Goal: Information Seeking & Learning: Compare options

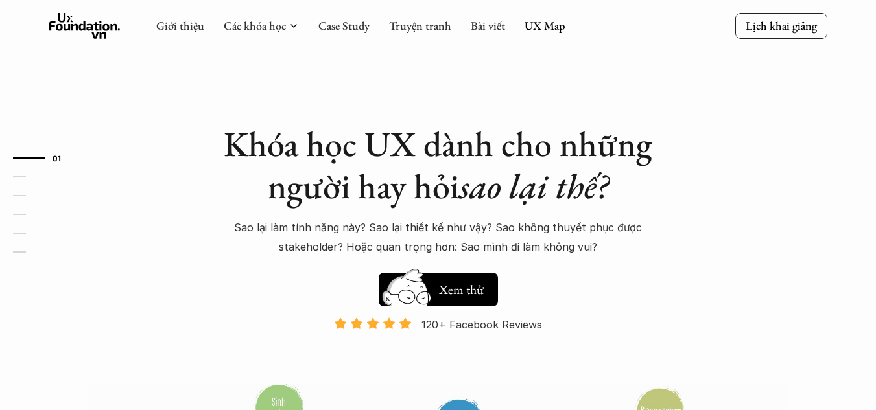
click at [269, 31] on link "Các khóa học" at bounding box center [255, 25] width 62 height 15
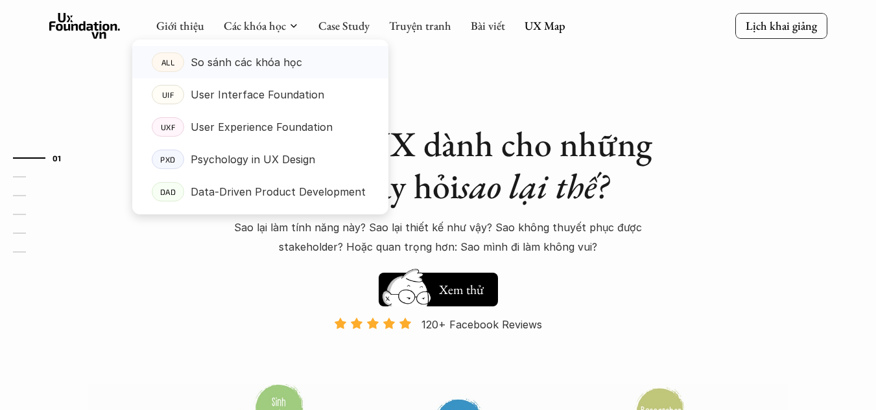
click at [257, 53] on p "So sánh các khóa học" at bounding box center [246, 62] width 111 height 19
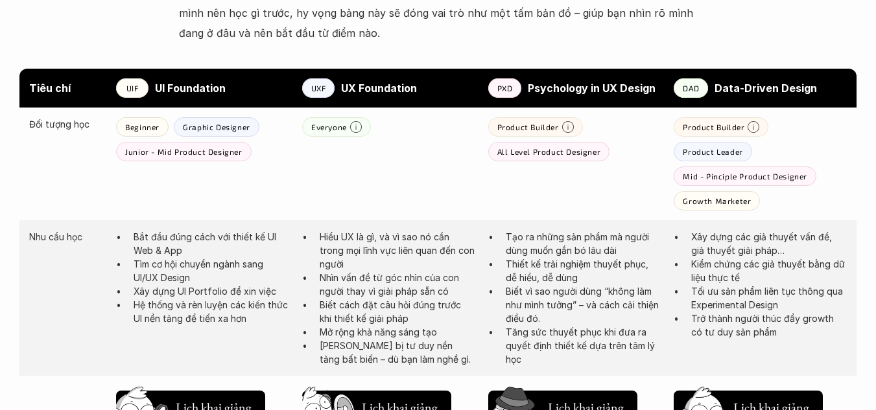
scroll to position [713, 0]
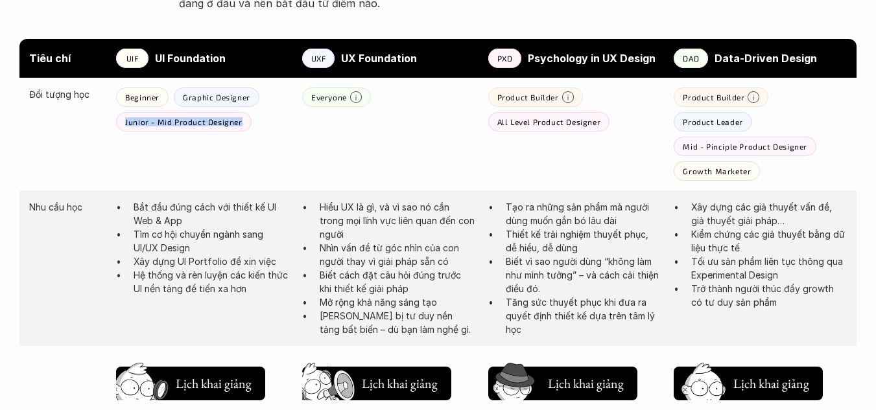
drag, startPoint x: 239, startPoint y: 123, endPoint x: 117, endPoint y: 124, distance: 122.5
click at [117, 124] on div "Junior - Mid Product Designer" at bounding box center [183, 121] width 135 height 19
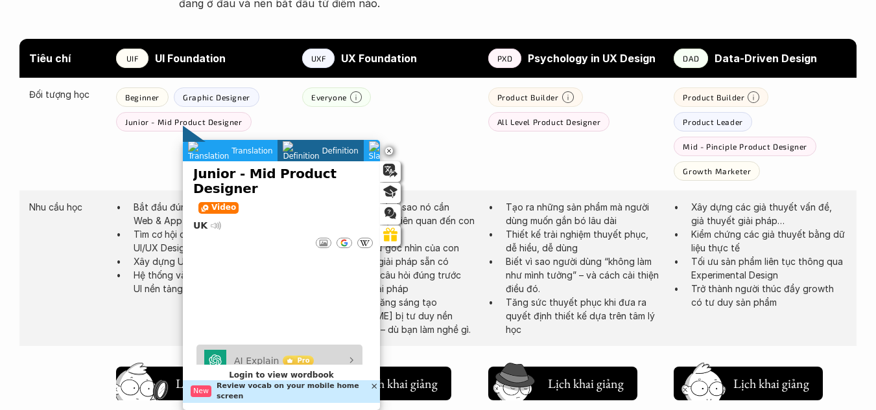
click at [229, 148] on span "Translation" at bounding box center [250, 150] width 43 height 9
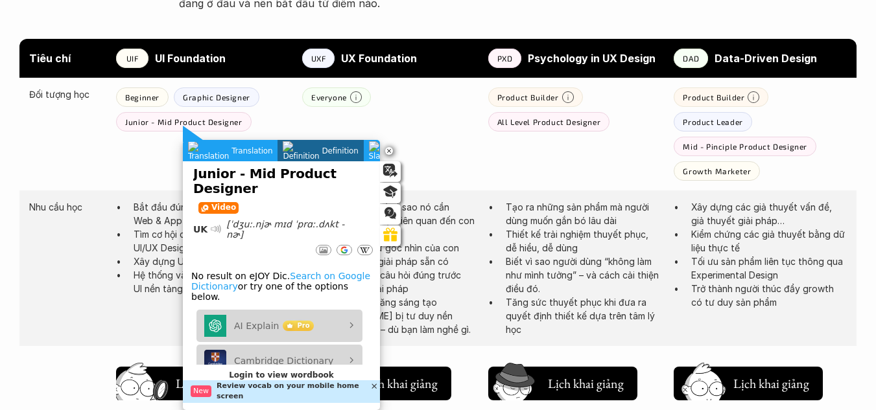
click at [154, 162] on div "Đối tượng học Beginner Graphic Designer Junior - Mid Product Designer Everyone …" at bounding box center [437, 134] width 837 height 113
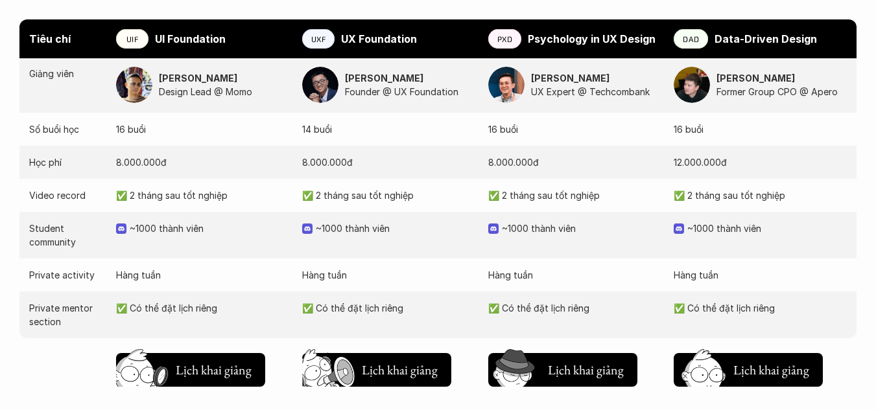
scroll to position [1426, 0]
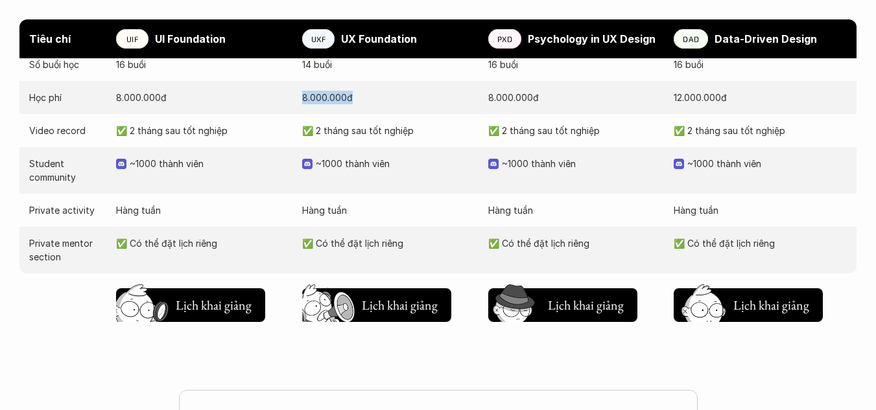
drag, startPoint x: 316, startPoint y: 95, endPoint x: 364, endPoint y: 93, distance: 47.4
click at [364, 93] on div "Học phí [PHONE_NUMBER]đ [PHONE_NUMBER]đ [PHONE_NUMBER]đ [PHONE_NUMBER]đ" at bounding box center [437, 97] width 837 height 33
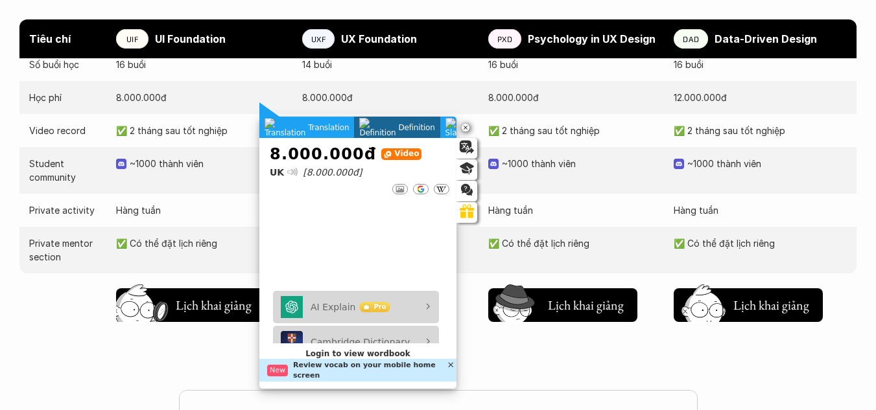
click at [278, 115] on div at bounding box center [270, 110] width 23 height 16
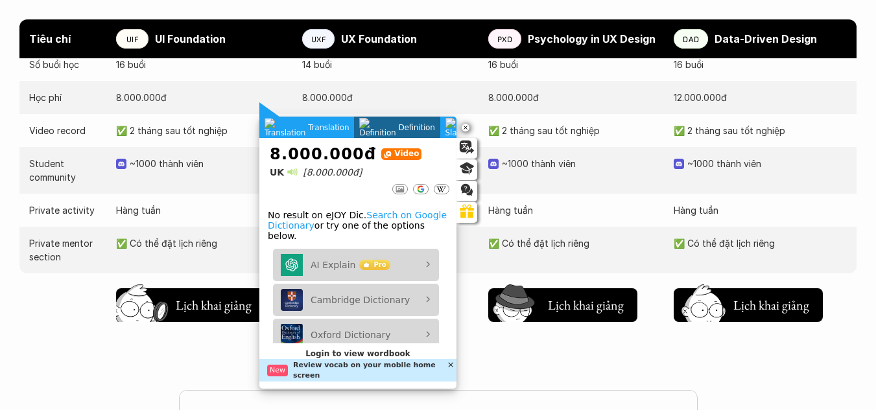
click at [239, 134] on p "✅ 2 tháng sau tốt nghiệp" at bounding box center [202, 131] width 173 height 14
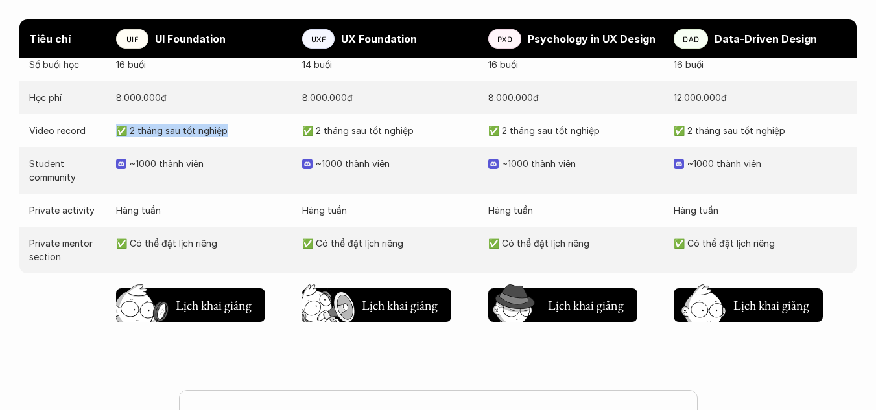
drag, startPoint x: 120, startPoint y: 130, endPoint x: 234, endPoint y: 143, distance: 114.8
click at [256, 127] on p "✅ 2 tháng sau tốt nghiệp" at bounding box center [202, 131] width 173 height 14
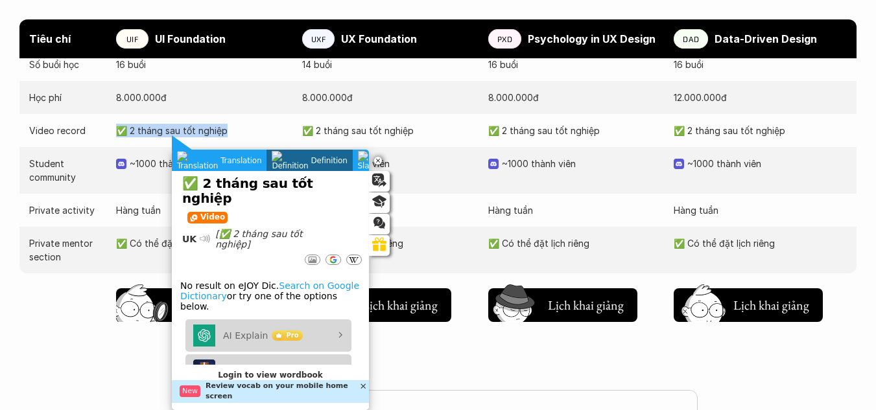
click at [218, 126] on p "✅ 2 tháng sau tốt nghiệp" at bounding box center [202, 131] width 173 height 14
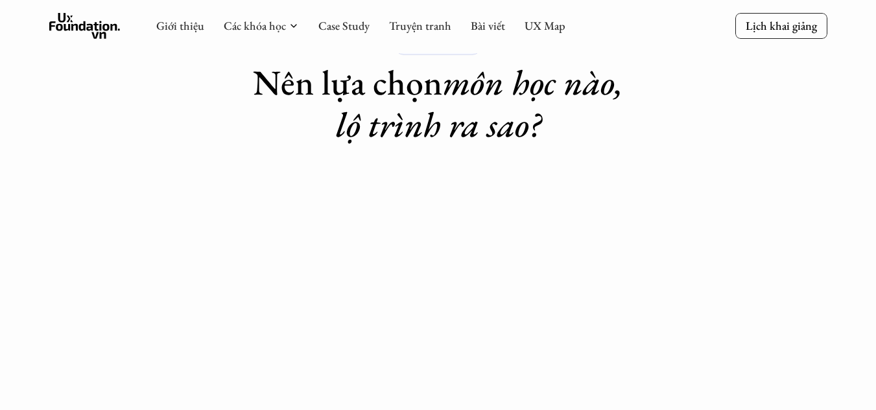
scroll to position [0, 0]
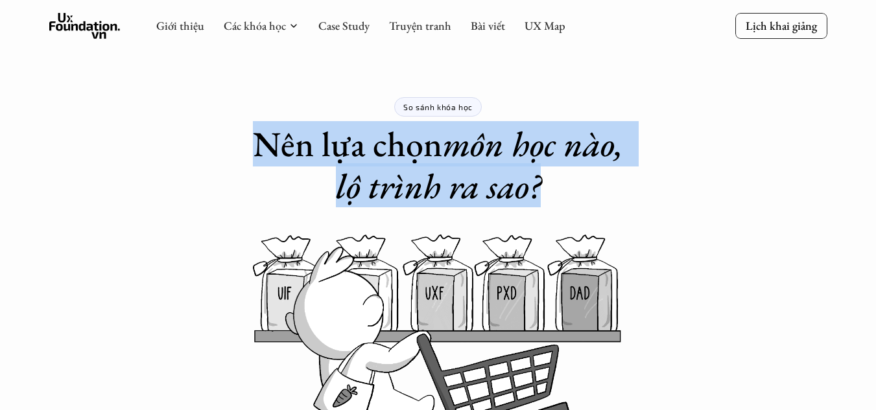
drag, startPoint x: 420, startPoint y: 162, endPoint x: 727, endPoint y: 212, distance: 310.6
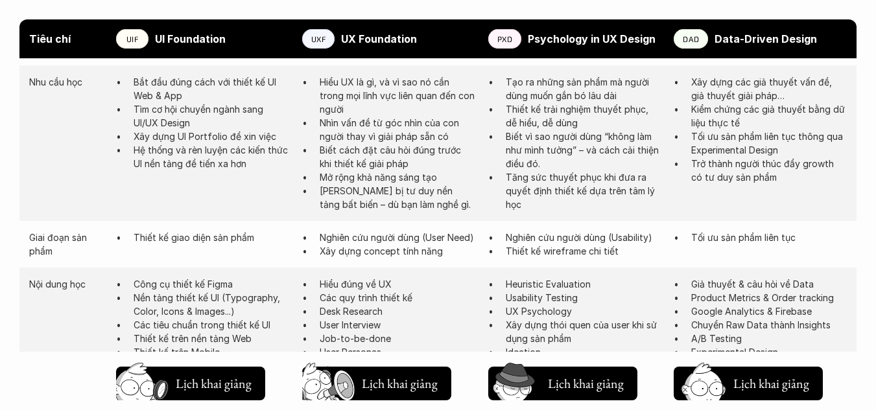
scroll to position [843, 0]
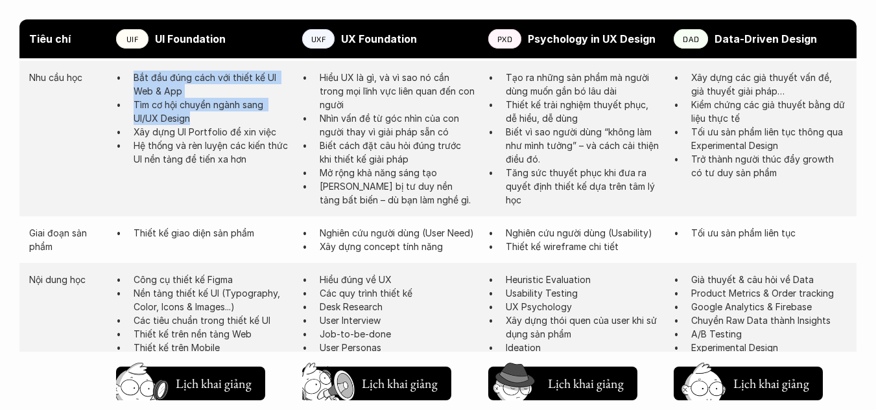
drag, startPoint x: 214, startPoint y: 118, endPoint x: 113, endPoint y: 72, distance: 110.5
click at [113, 72] on div "Nhu cầu học Bắt đầu đúng cách với thiết kế UI Web & App Tìm cơ hội chuyển ngành…" at bounding box center [437, 139] width 837 height 156
click at [224, 117] on p "Tìm cơ hội chuyển ngành sang UI/UX Design" at bounding box center [212, 111] width 156 height 27
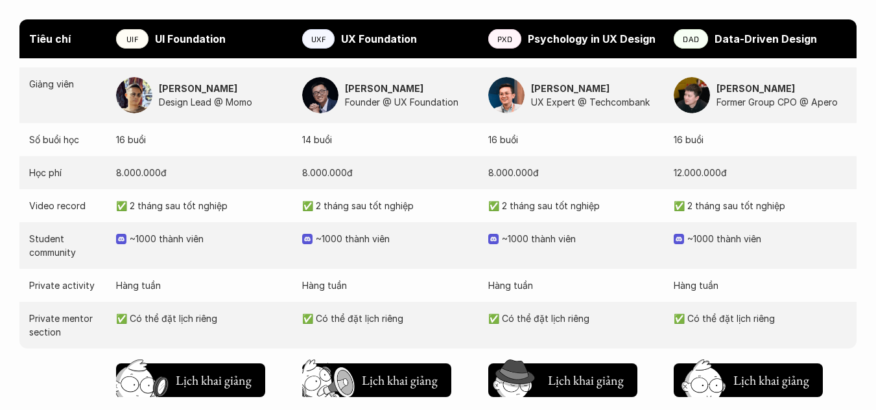
scroll to position [1361, 0]
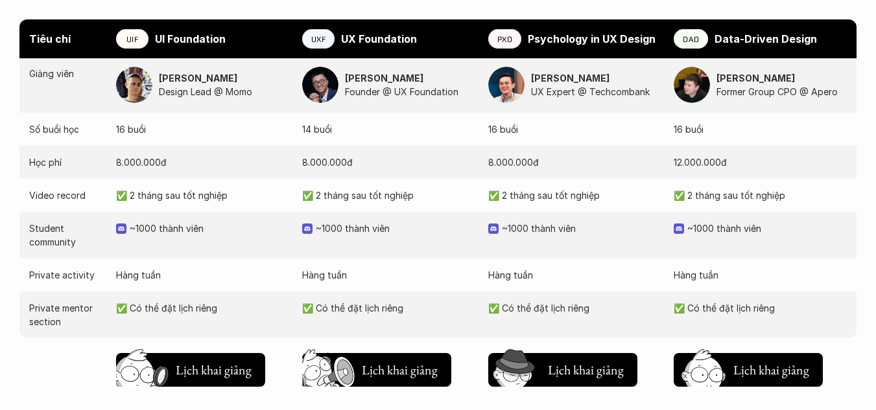
drag, startPoint x: 141, startPoint y: 132, endPoint x: 66, endPoint y: 132, distance: 74.5
click at [66, 132] on div "Số buổi học 16 buổi 14 buổi 16 buổi 16 buổi" at bounding box center [437, 129] width 837 height 33
click at [234, 135] on p "16 buổi" at bounding box center [202, 130] width 173 height 14
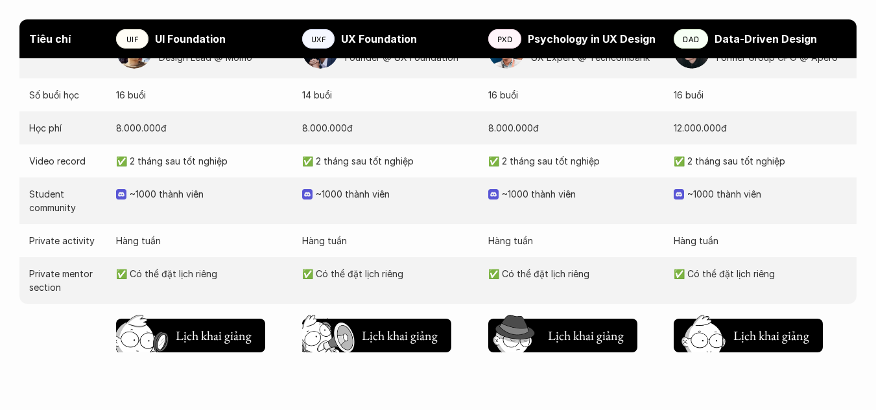
scroll to position [1426, 0]
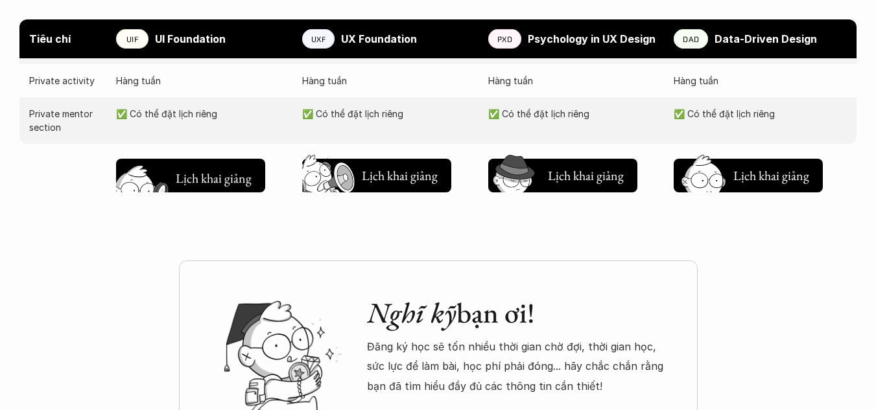
click at [202, 183] on h5 "Lịch khai giảng" at bounding box center [213, 178] width 78 height 18
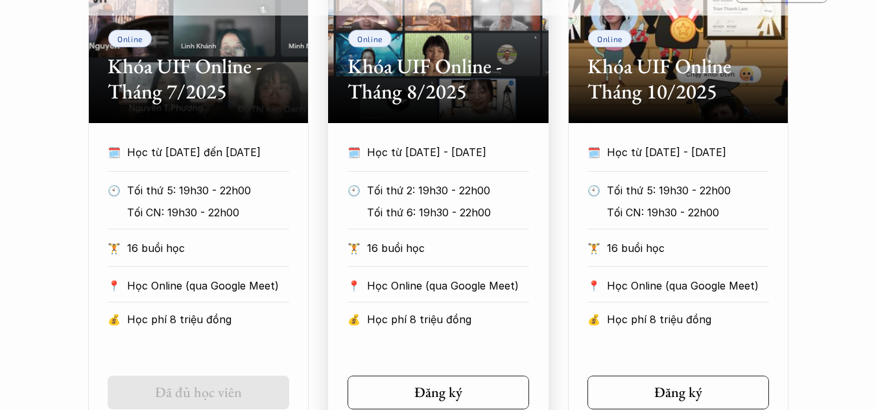
scroll to position [757, 0]
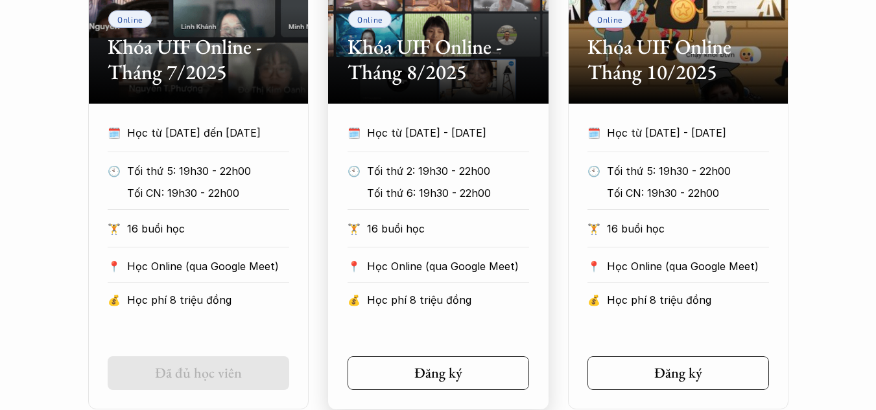
click at [414, 65] on h2 "Khóa UIF Online - Tháng 8/2025" at bounding box center [437, 59] width 181 height 50
click at [426, 51] on h2 "Khóa UIF Online - Tháng 8/2025" at bounding box center [437, 59] width 181 height 50
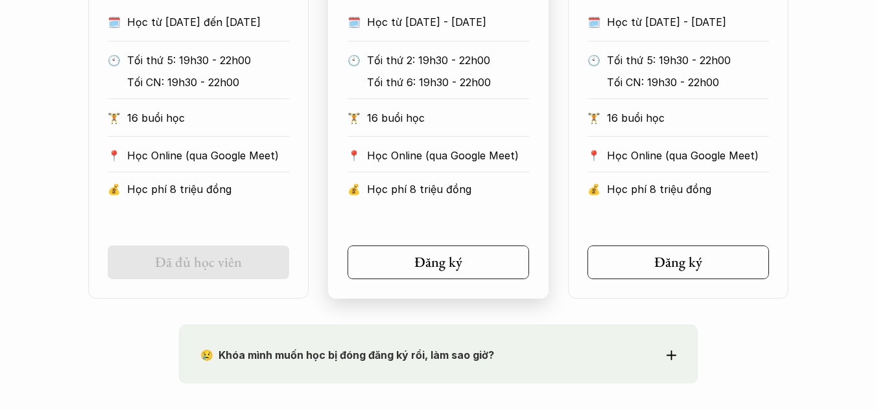
scroll to position [887, 0]
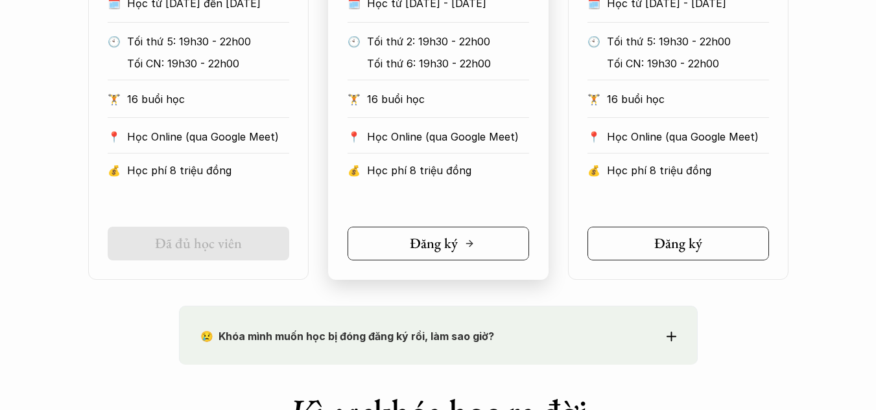
click at [419, 244] on h5 "Đăng ký" at bounding box center [434, 243] width 48 height 17
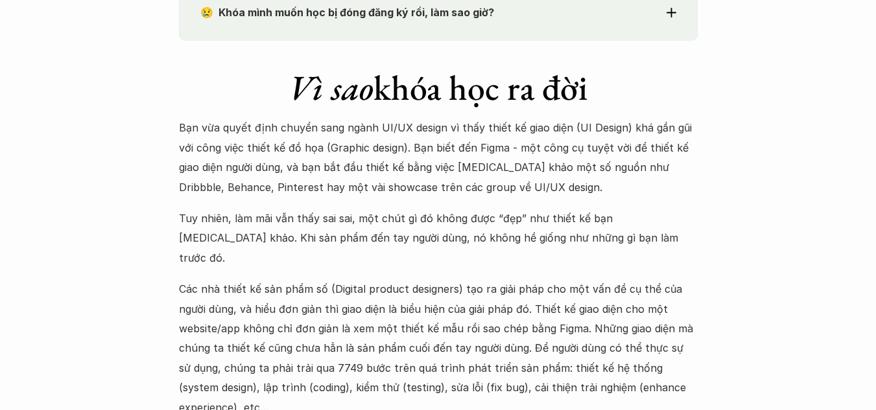
scroll to position [1276, 0]
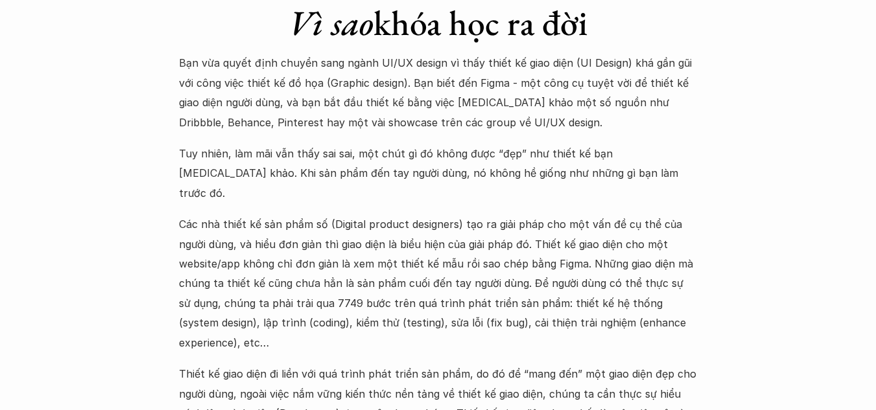
drag, startPoint x: 543, startPoint y: 123, endPoint x: 126, endPoint y: 64, distance: 420.8
click at [423, 63] on p "Bạn vừa quyết định chuyển sang ngành UI/UX design vì thấy thiết kế giao diện (U…" at bounding box center [438, 92] width 519 height 79
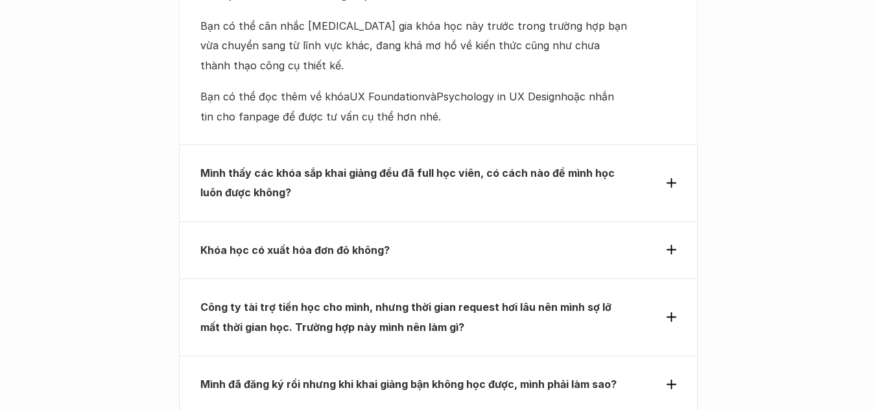
scroll to position [4322, 0]
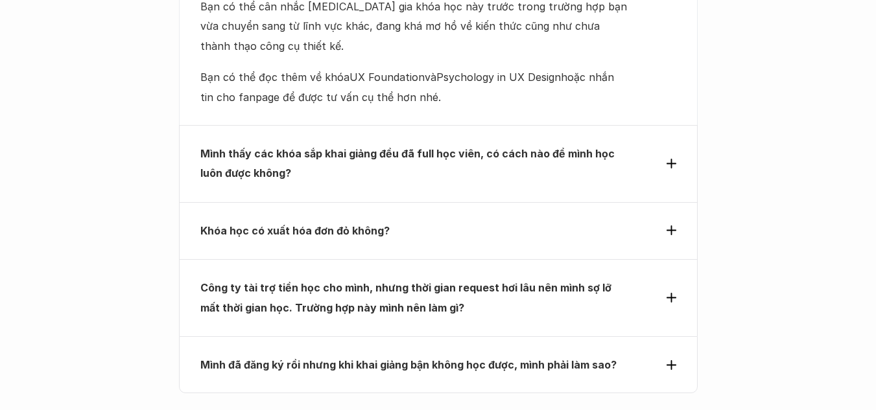
click at [329, 224] on strong "Khóa học có xuất hóa đơn đỏ không?" at bounding box center [294, 230] width 189 height 13
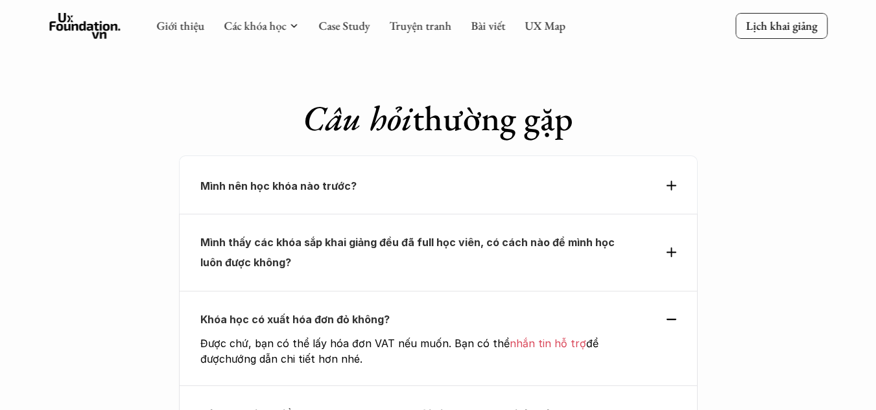
scroll to position [3998, 0]
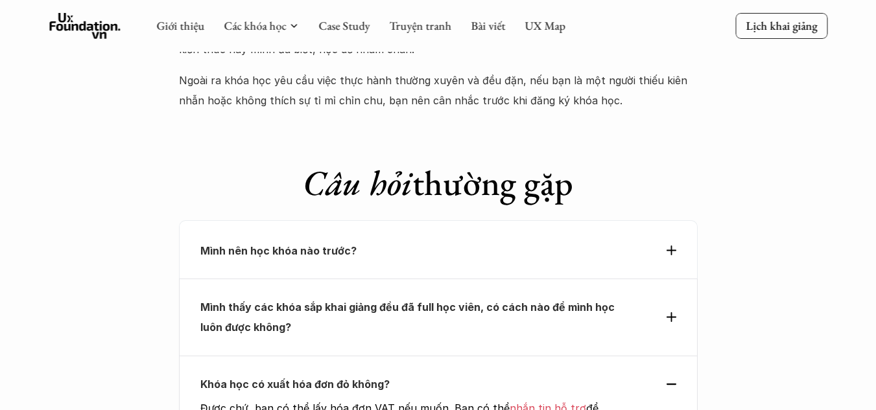
click at [356, 241] on p "Mình nên học khóa nào trước?" at bounding box center [414, 250] width 428 height 19
click at [322, 220] on div "Mình nên học khóa nào trước?" at bounding box center [438, 249] width 519 height 58
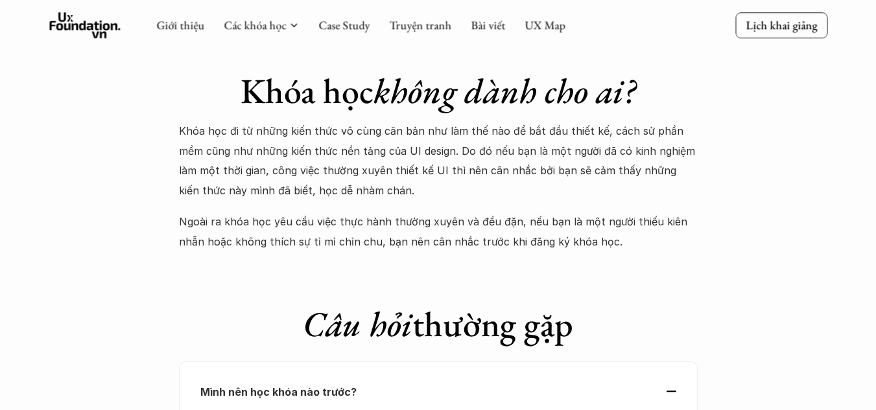
scroll to position [3674, 0]
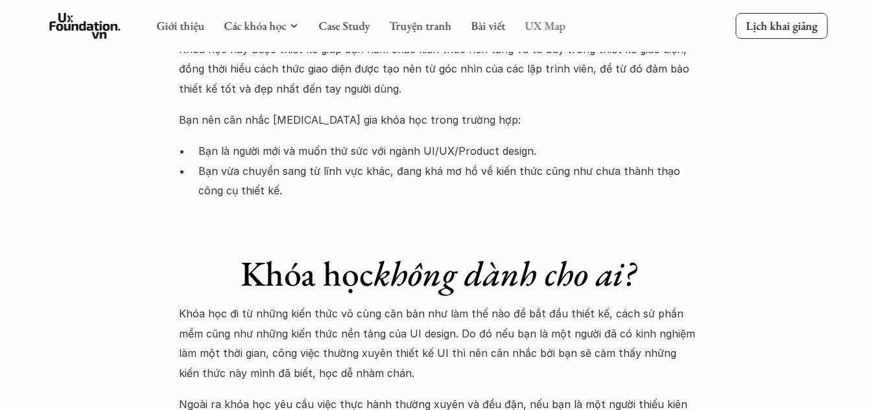
click at [558, 27] on link "UX Map" at bounding box center [544, 25] width 41 height 15
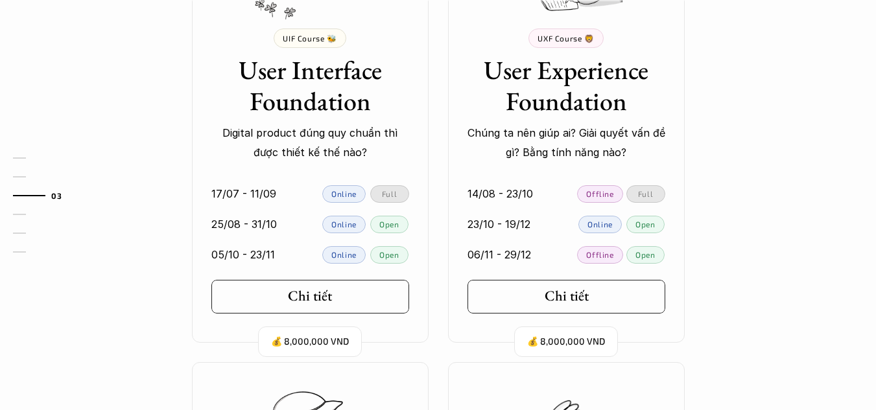
scroll to position [1361, 0]
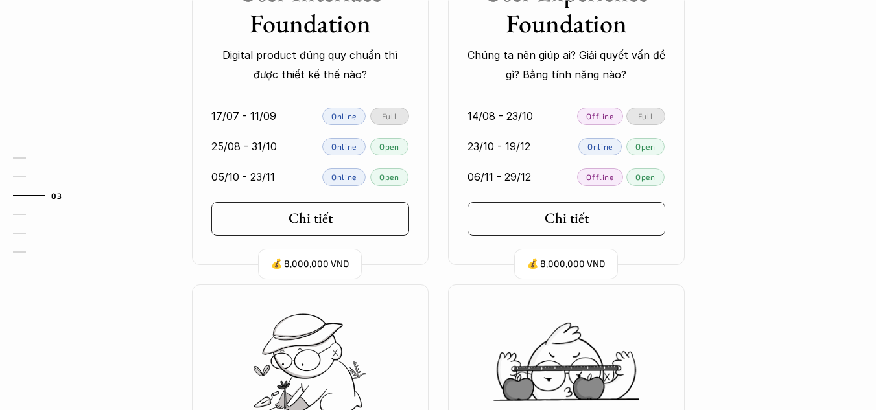
drag, startPoint x: 203, startPoint y: 151, endPoint x: 300, endPoint y: 145, distance: 97.4
click at [300, 145] on link "25/08 - 31/10 Online Open" at bounding box center [310, 147] width 237 height 30
click at [298, 151] on div at bounding box center [299, 147] width 38 height 18
click at [306, 167] on link "05/10 - 23/11 Online Open" at bounding box center [310, 177] width 237 height 30
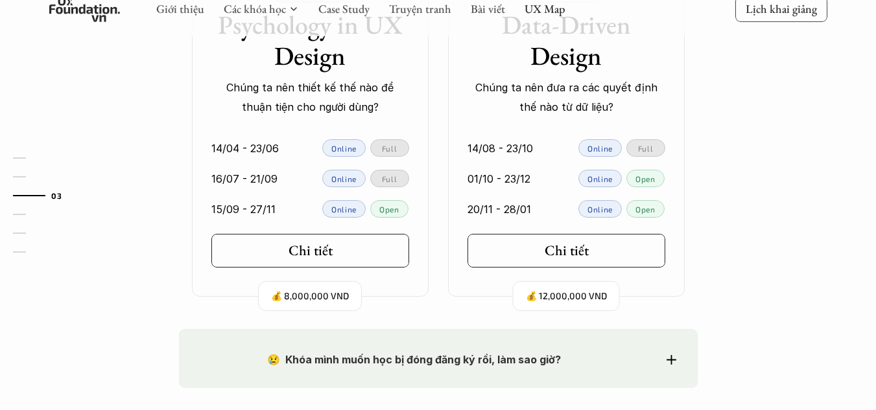
scroll to position [1815, 0]
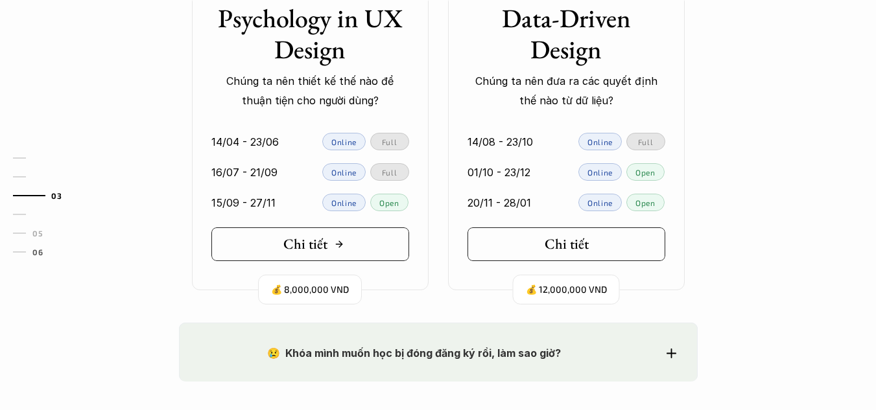
click at [286, 237] on h5 "Chi tiết" at bounding box center [305, 244] width 44 height 17
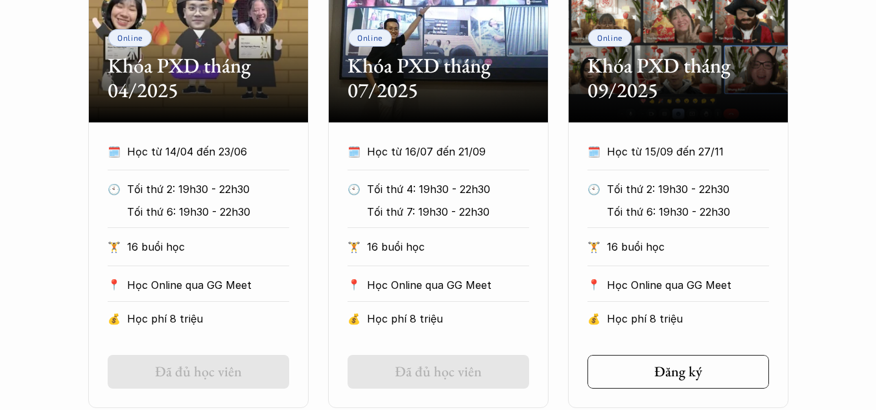
scroll to position [843, 0]
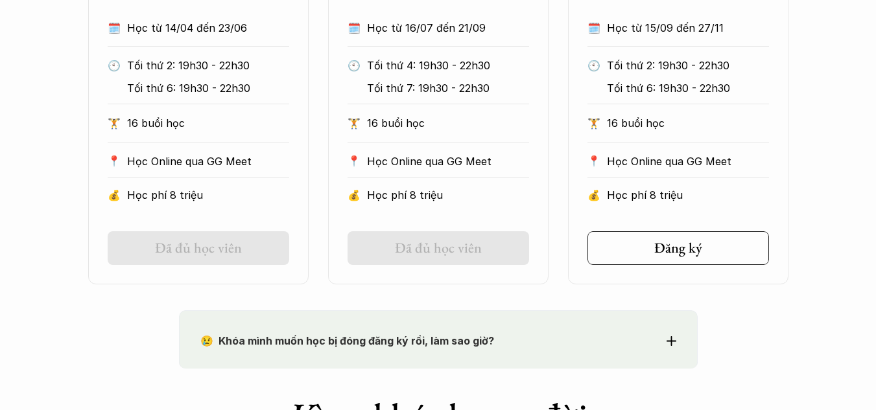
drag, startPoint x: 419, startPoint y: 69, endPoint x: 563, endPoint y: 83, distance: 144.6
click at [563, 83] on div "Online Khóa PXD tháng 04/2025 🗓️ Học từ 14/04 đến 23/06 🕙 Tối thứ 2: 19h30 - 22…" at bounding box center [438, 44] width 700 height 480
click at [562, 78] on div "Online Khóa PXD tháng 04/2025 🗓️ Học từ 14/04 đến 23/06 🕙 Tối thứ 2: 19h30 - 22…" at bounding box center [438, 44] width 700 height 480
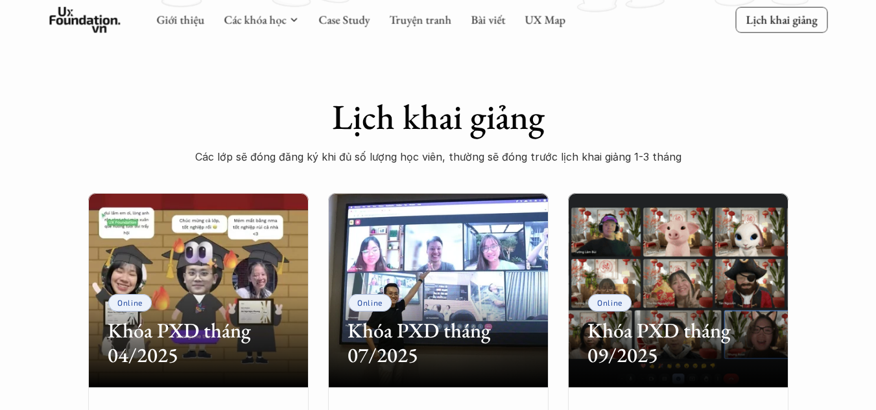
scroll to position [648, 0]
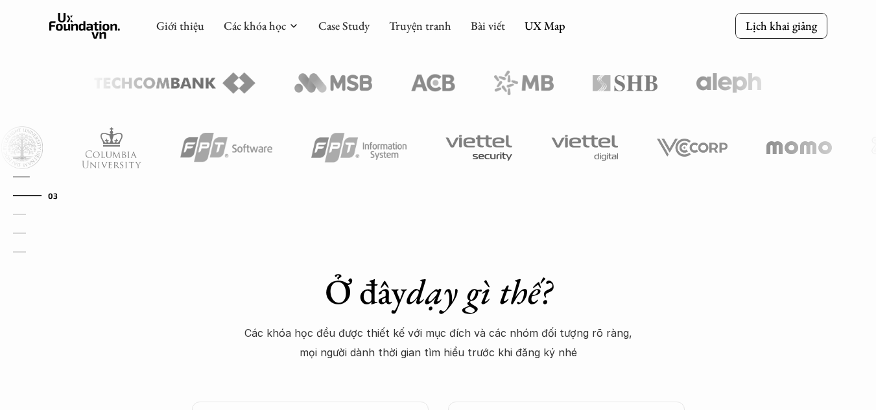
scroll to position [713, 0]
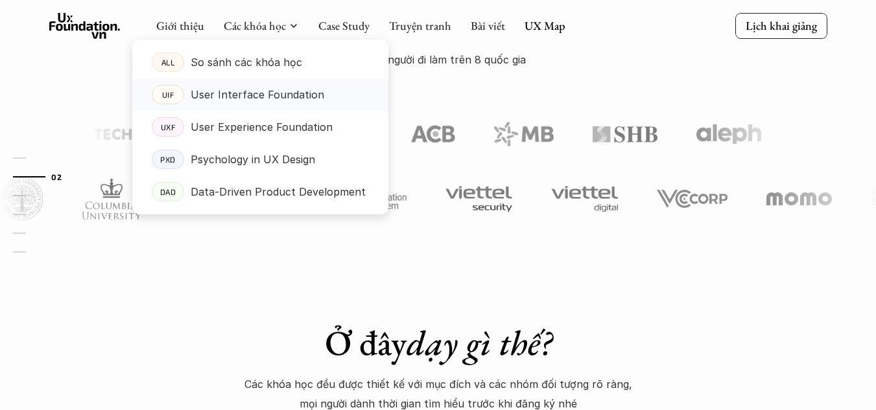
click at [258, 97] on p "User Interface Foundation" at bounding box center [258, 94] width 134 height 19
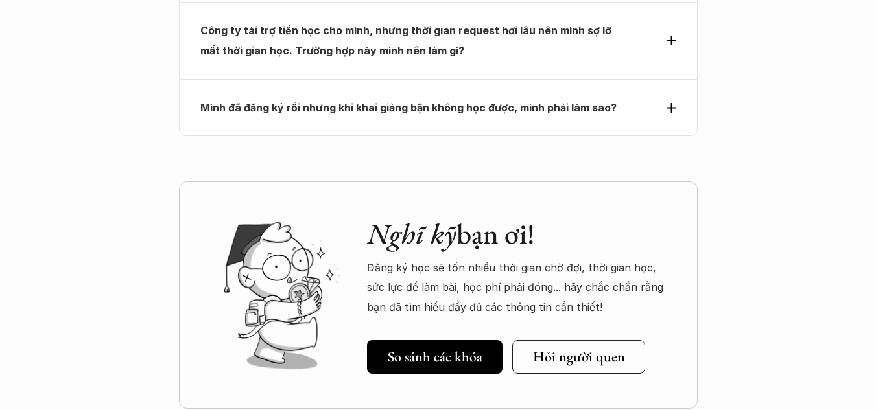
scroll to position [4602, 0]
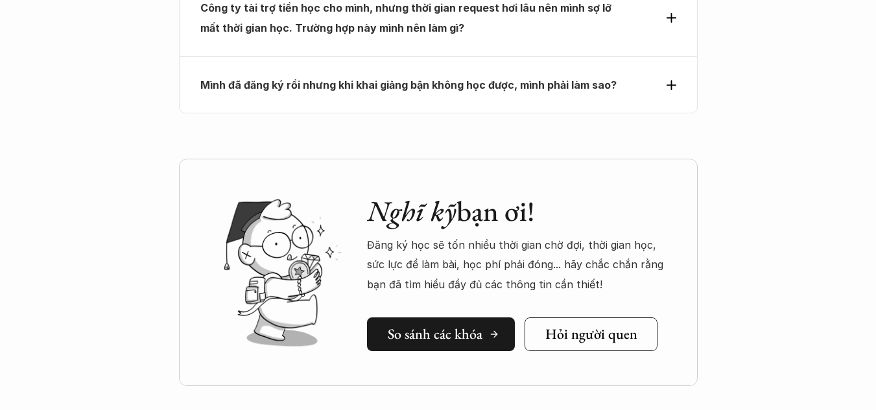
click at [448, 326] on h5 "So sánh các khóa" at bounding box center [435, 334] width 95 height 17
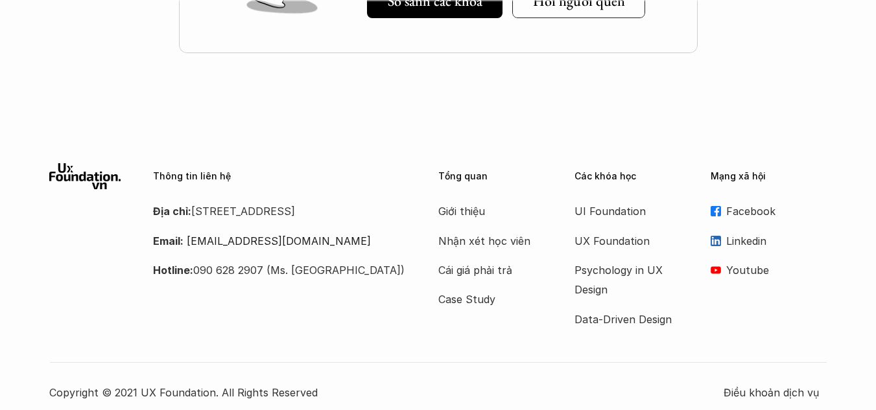
scroll to position [2003, 0]
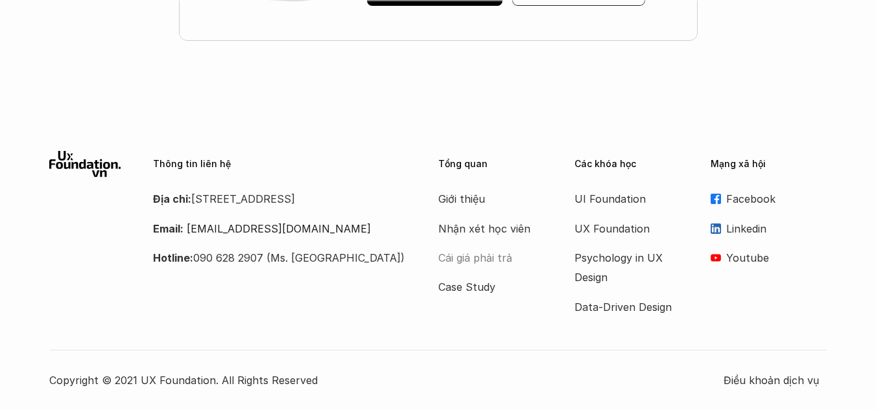
click at [506, 259] on p "Cái giá phải trả" at bounding box center [490, 257] width 104 height 19
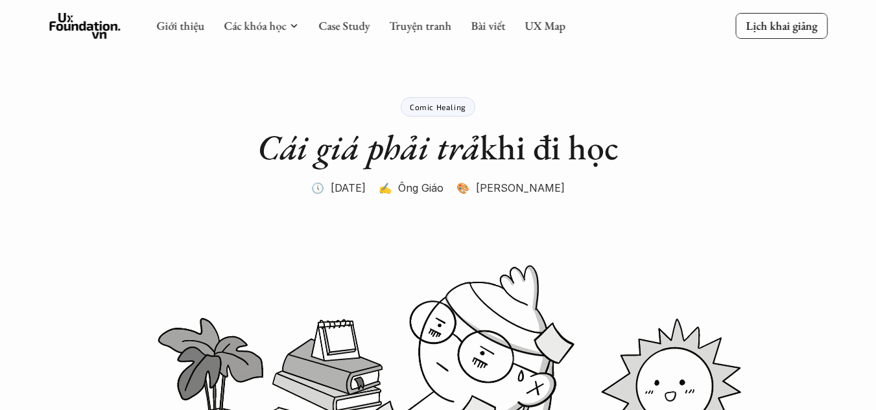
click at [170, 14] on div "Giới thiệu Các khóa học Case Study Truyện tranh Bài viết UX Map" at bounding box center [360, 26] width 409 height 26
click at [170, 27] on link "Giới thiệu" at bounding box center [180, 25] width 48 height 15
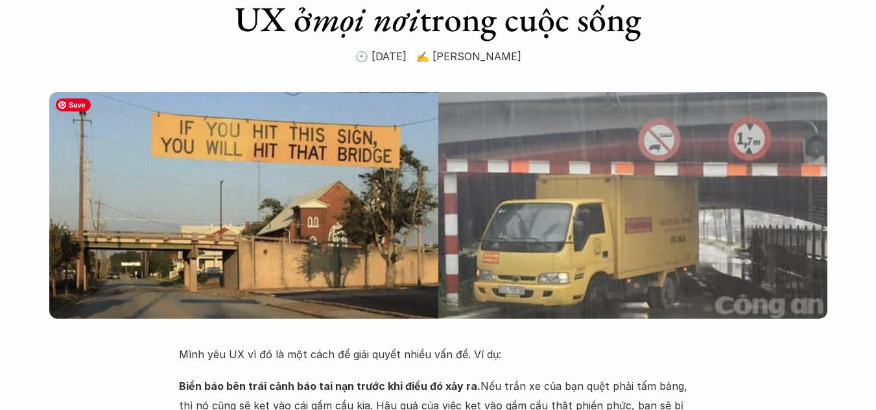
scroll to position [65, 0]
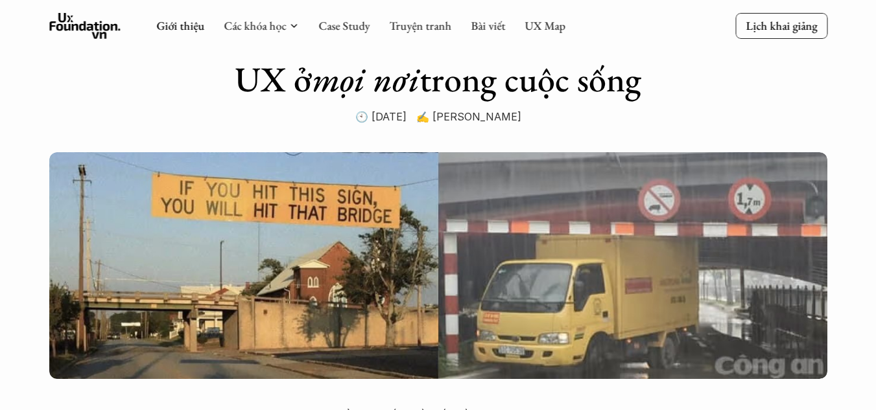
drag, startPoint x: 673, startPoint y: 82, endPoint x: 210, endPoint y: 87, distance: 462.8
click at [210, 87] on div "Câu chuyện lớp học UX ở mọi nơi trong cuộc sống 🕙 [DATE] ✍️ [PERSON_NAME]" at bounding box center [438, 30] width 519 height 191
click at [270, 86] on h1 "UX ở mọi nơi trong cuộc sống" at bounding box center [438, 79] width 406 height 42
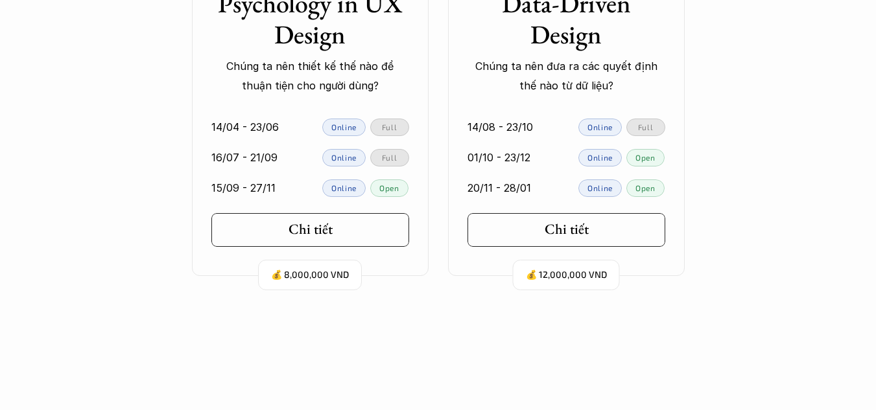
scroll to position [3402, 0]
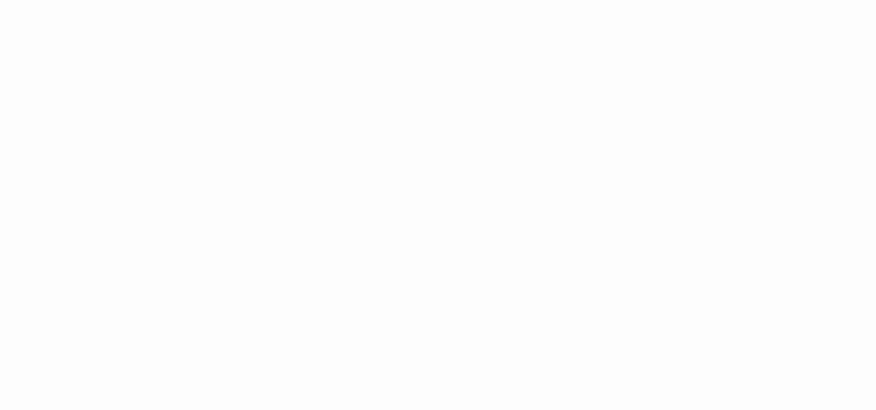
scroll to position [2048, 0]
